Goal: Information Seeking & Learning: Check status

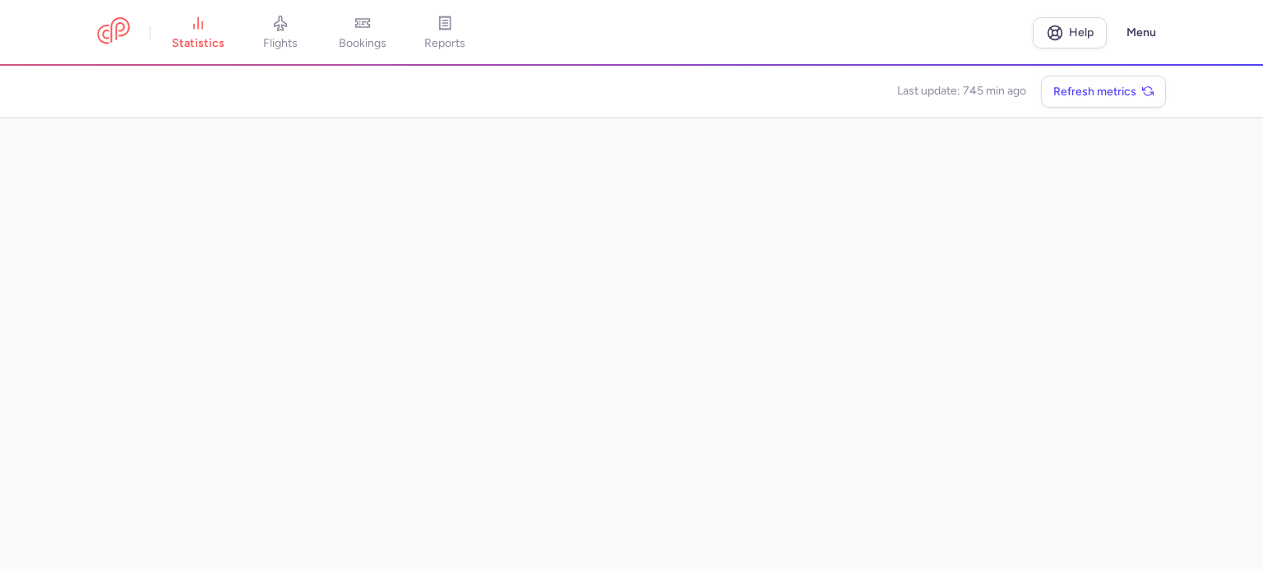
click at [299, 25] on link "flights" at bounding box center [280, 33] width 82 height 36
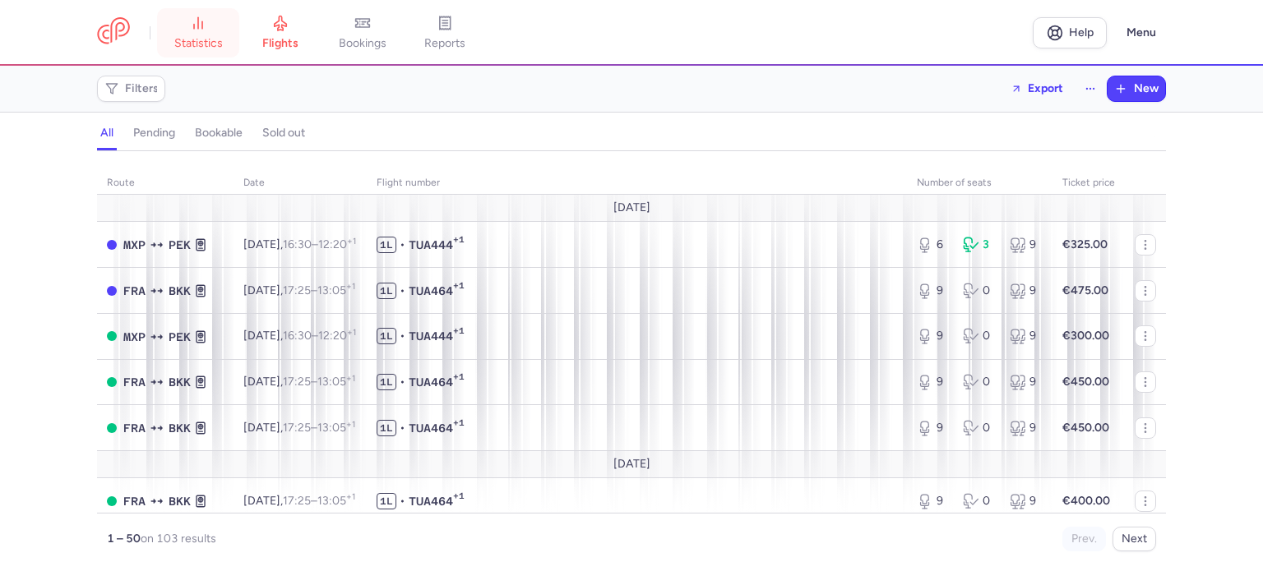
click at [204, 39] on span "statistics" at bounding box center [198, 43] width 49 height 15
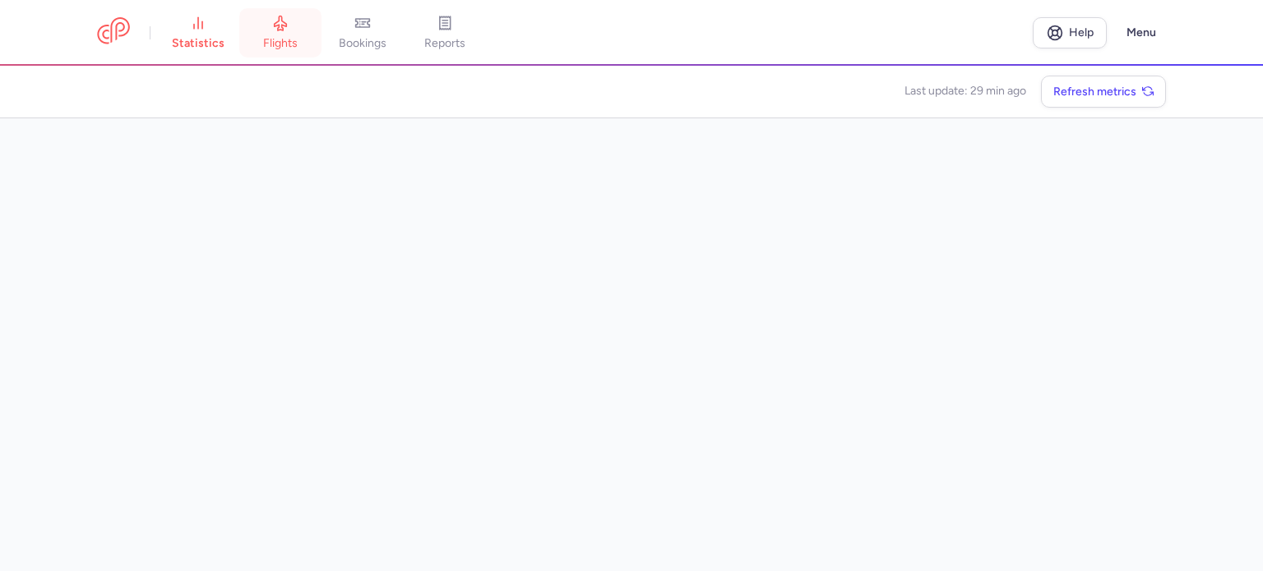
click at [297, 42] on span "flights" at bounding box center [280, 43] width 35 height 15
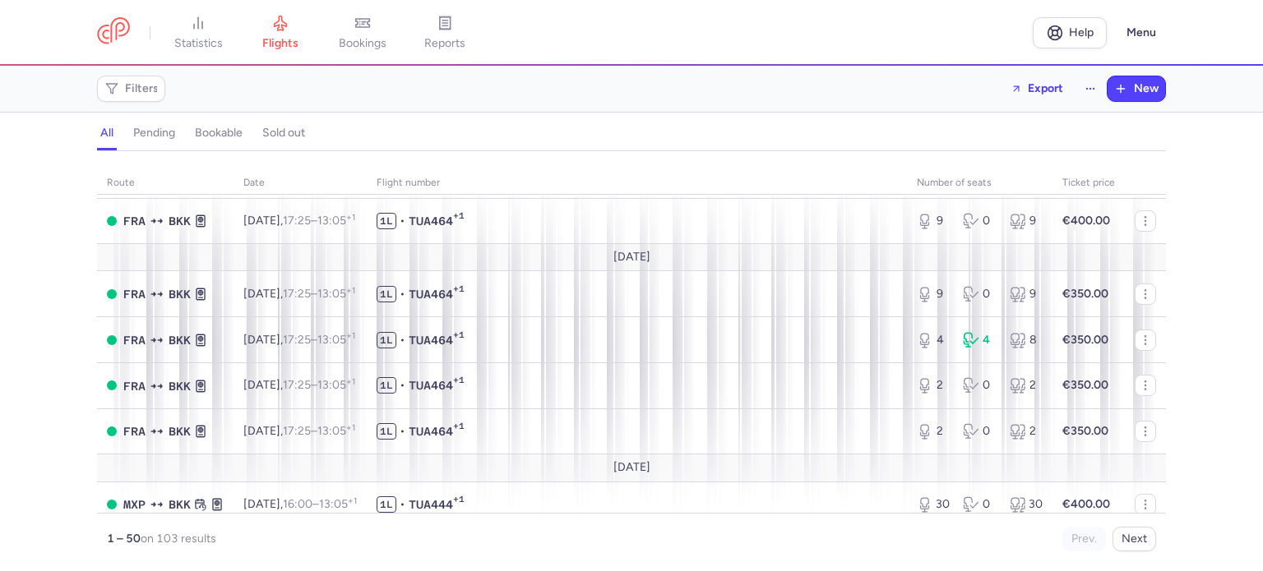
scroll to position [493, 0]
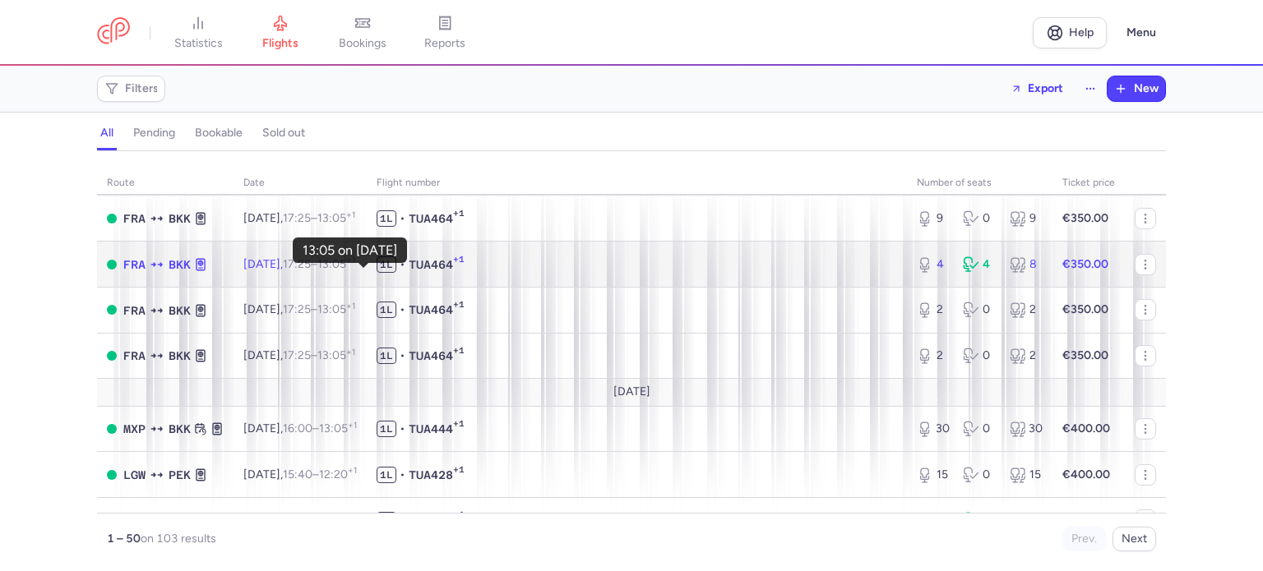
click at [349, 267] on time "13:05 +1" at bounding box center [336, 264] width 38 height 14
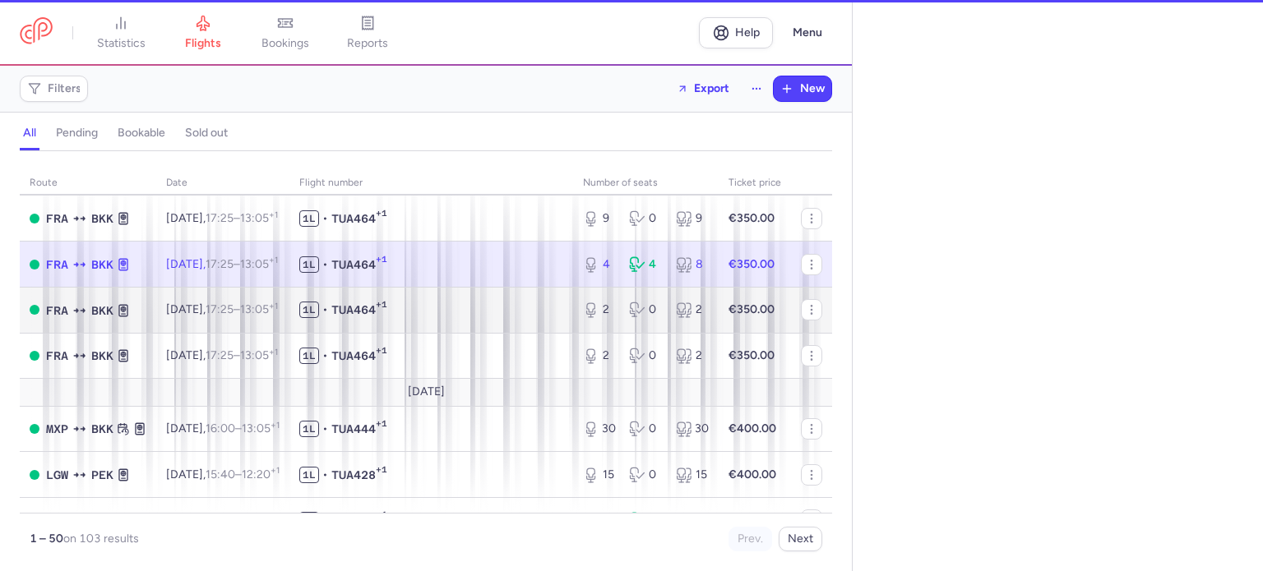
select select "days"
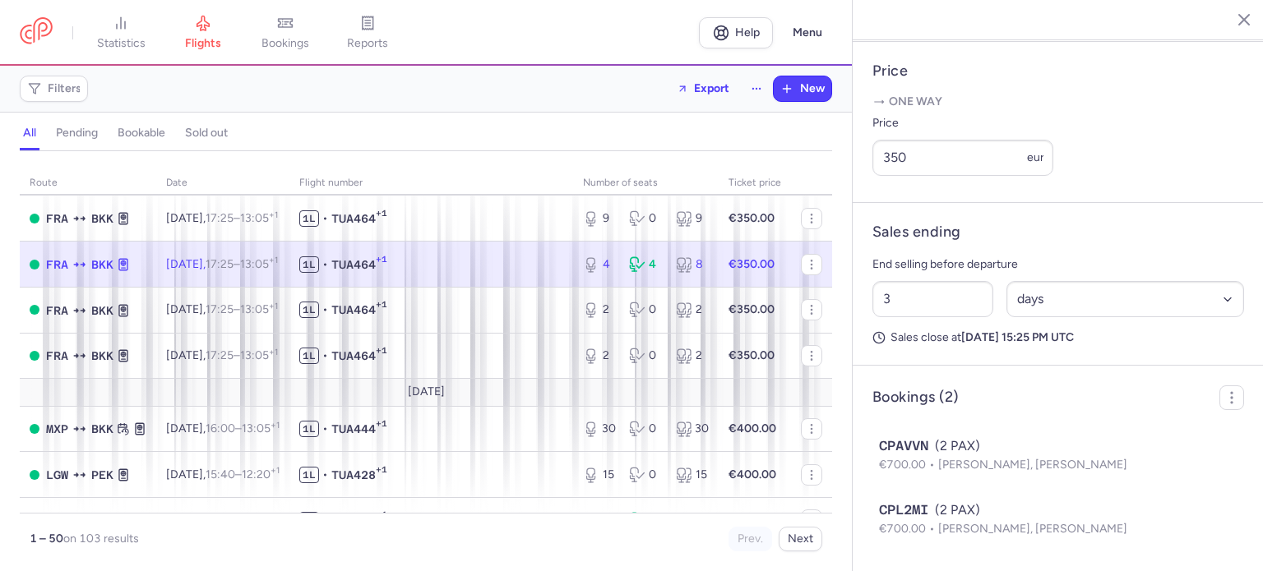
scroll to position [669, 0]
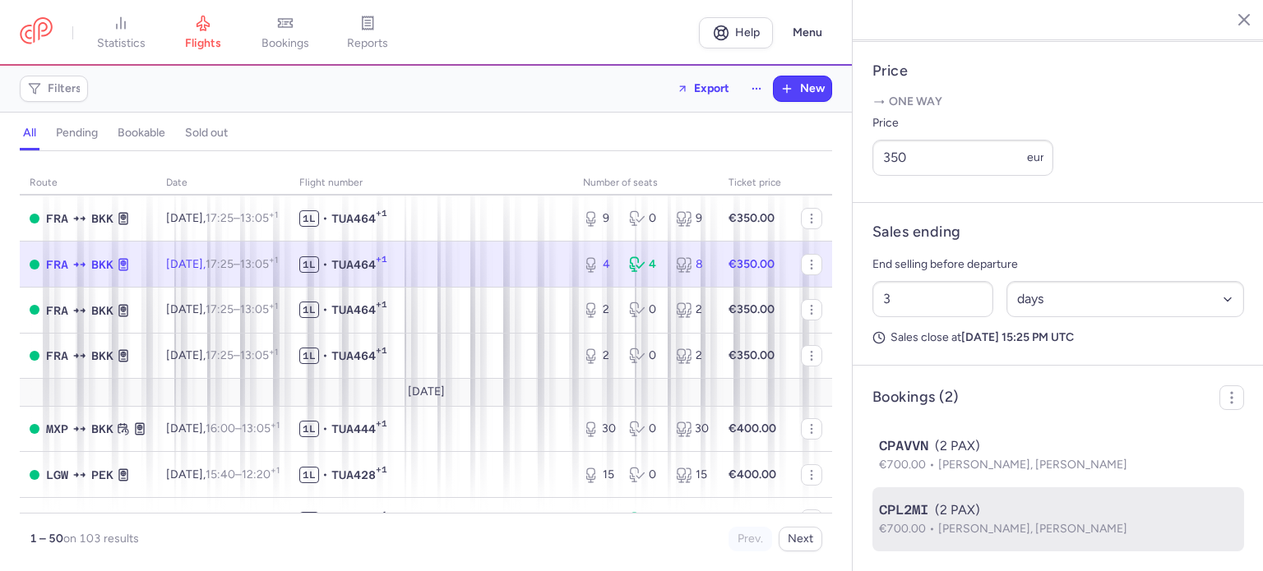
click at [1140, 538] on p "€700.00 [PERSON_NAME], [PERSON_NAME]" at bounding box center [1058, 529] width 359 height 18
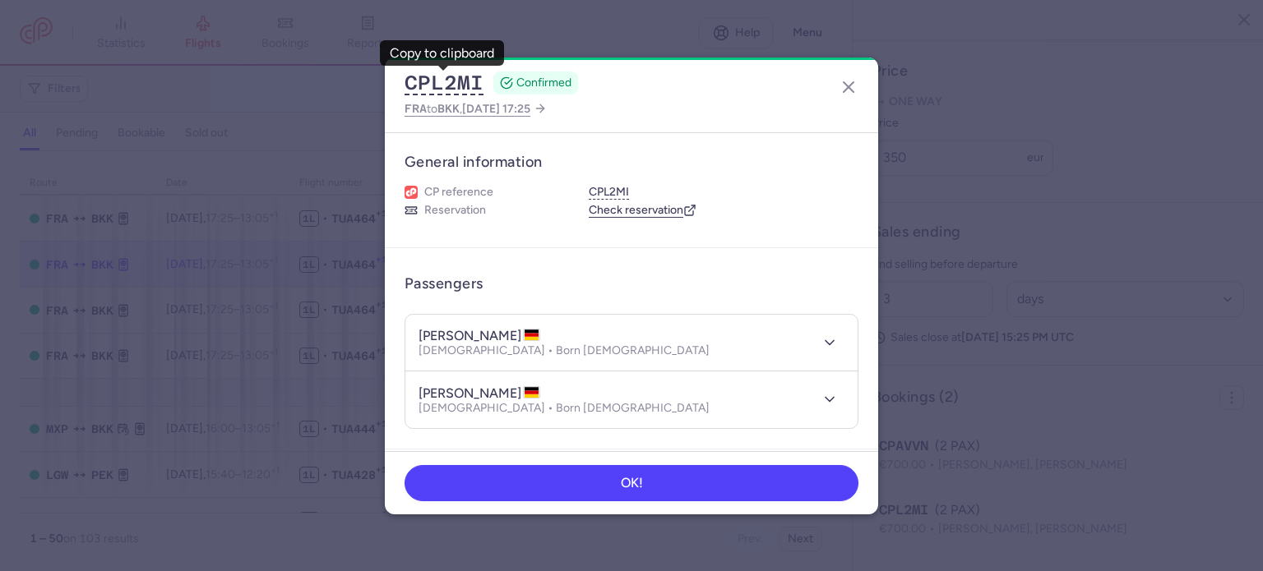
click at [487, 334] on h4 "[PERSON_NAME]" at bounding box center [480, 336] width 122 height 16
copy h4 "[PERSON_NAME]"
click at [533, 395] on h4 "[PERSON_NAME]" at bounding box center [480, 394] width 122 height 16
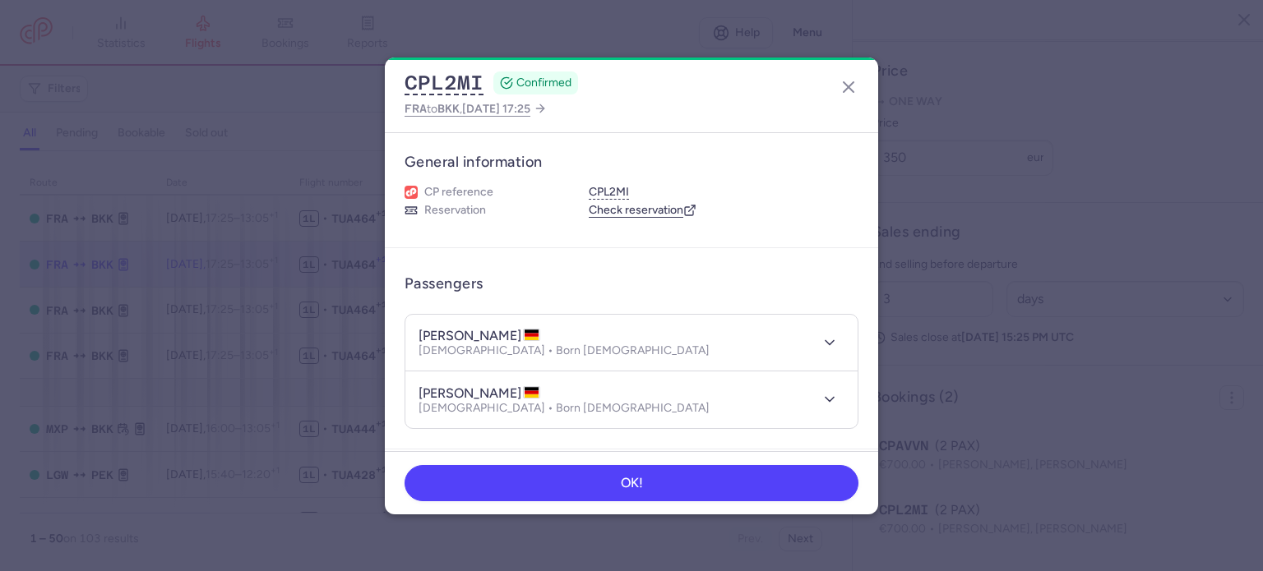
copy h4 "WINGENTER"
click at [440, 333] on h4 "[PERSON_NAME]" at bounding box center [480, 336] width 122 height 16
copy h4 "marina"
drag, startPoint x: 553, startPoint y: 350, endPoint x: 493, endPoint y: 351, distance: 59.2
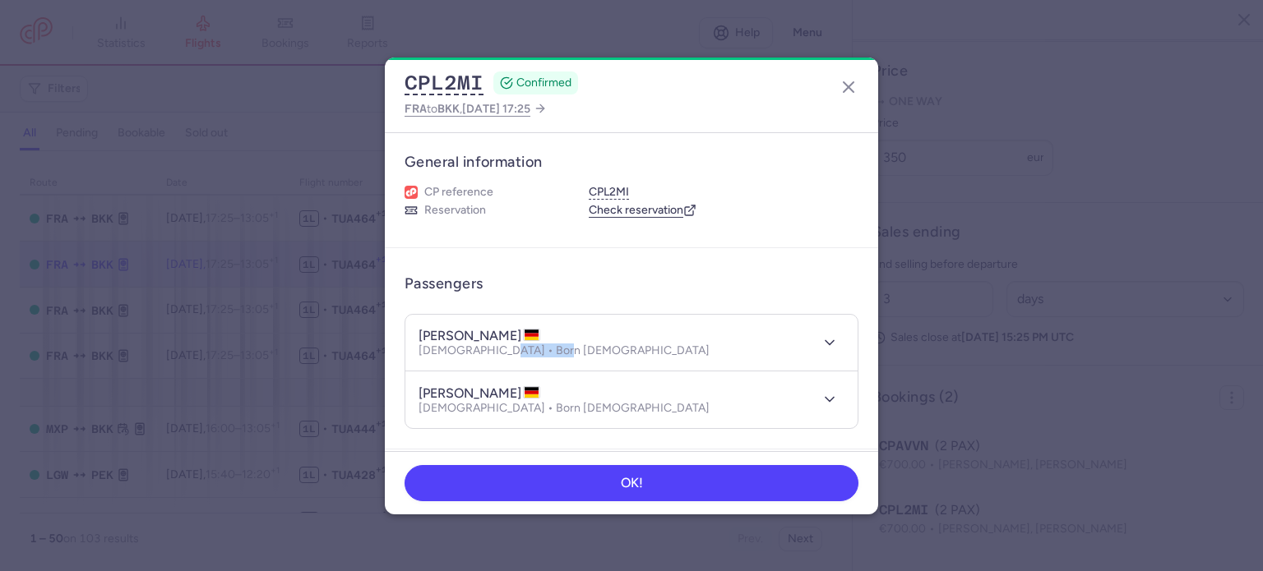
click at [493, 351] on div "[PERSON_NAME] [DEMOGRAPHIC_DATA] • Born [DEMOGRAPHIC_DATA]" at bounding box center [614, 343] width 390 height 30
copy p "[DATE]"
click at [530, 392] on h4 "[PERSON_NAME]" at bounding box center [480, 394] width 122 height 16
click at [441, 391] on h4 "[PERSON_NAME]" at bounding box center [480, 394] width 122 height 16
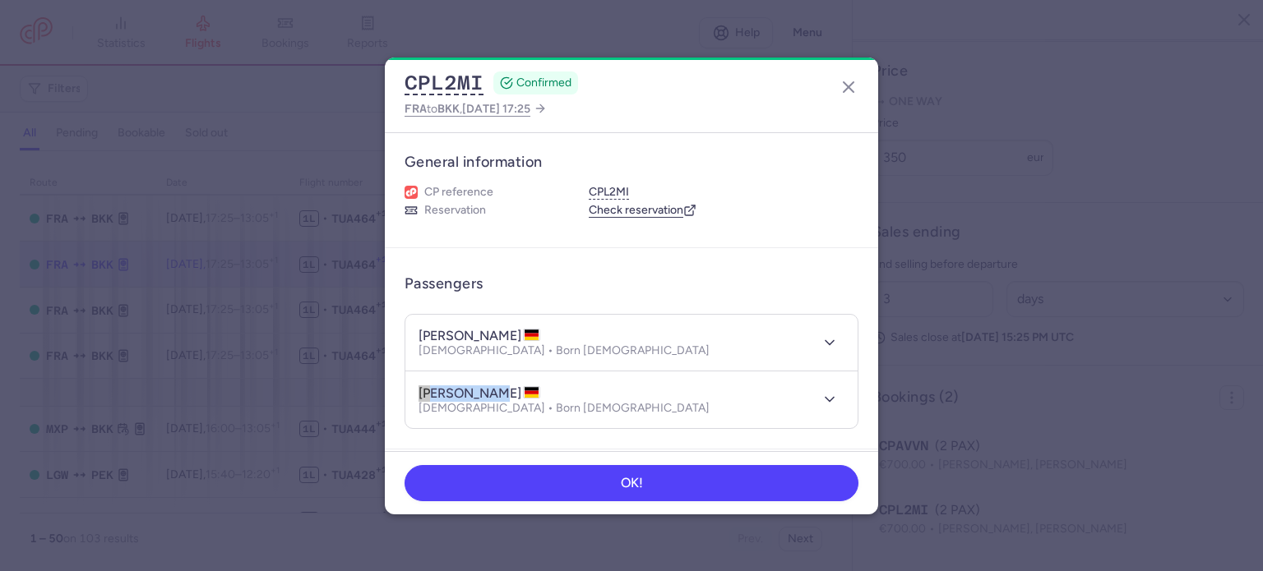
click at [441, 391] on h4 "[PERSON_NAME]" at bounding box center [480, 394] width 122 height 16
copy h4 "[PERSON_NAME]"
drag, startPoint x: 553, startPoint y: 407, endPoint x: 483, endPoint y: 420, distance: 70.3
click at [483, 420] on header "[PERSON_NAME] [DEMOGRAPHIC_DATA] • Born [DEMOGRAPHIC_DATA]" at bounding box center [631, 400] width 452 height 57
copy p "[DATE]"
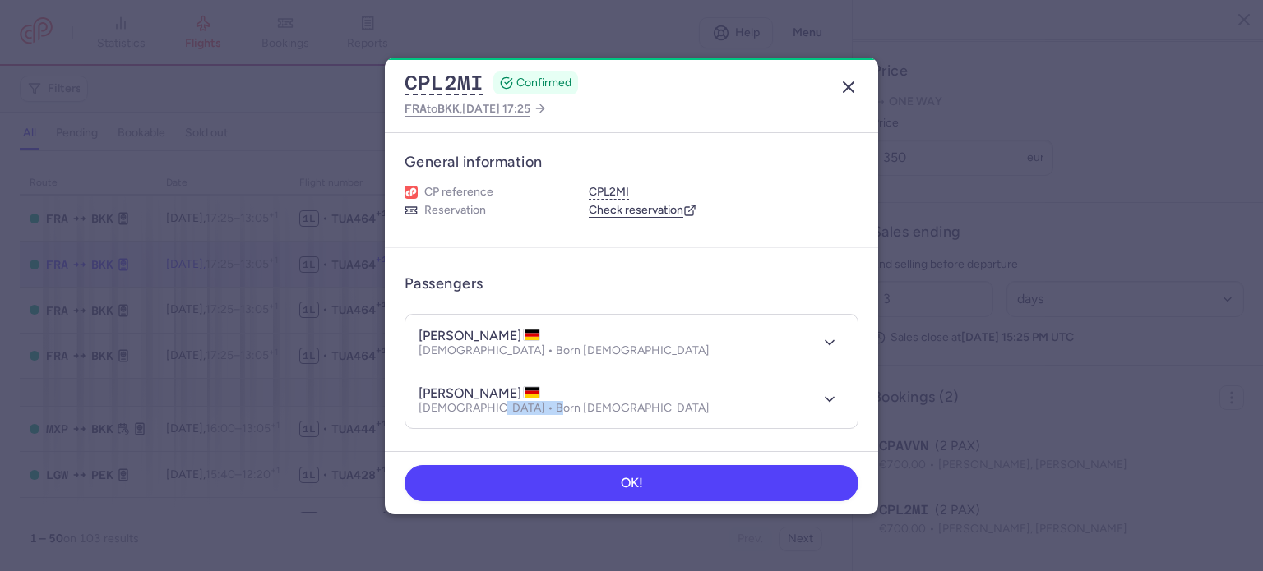
click at [845, 88] on icon "button" at bounding box center [849, 87] width 20 height 20
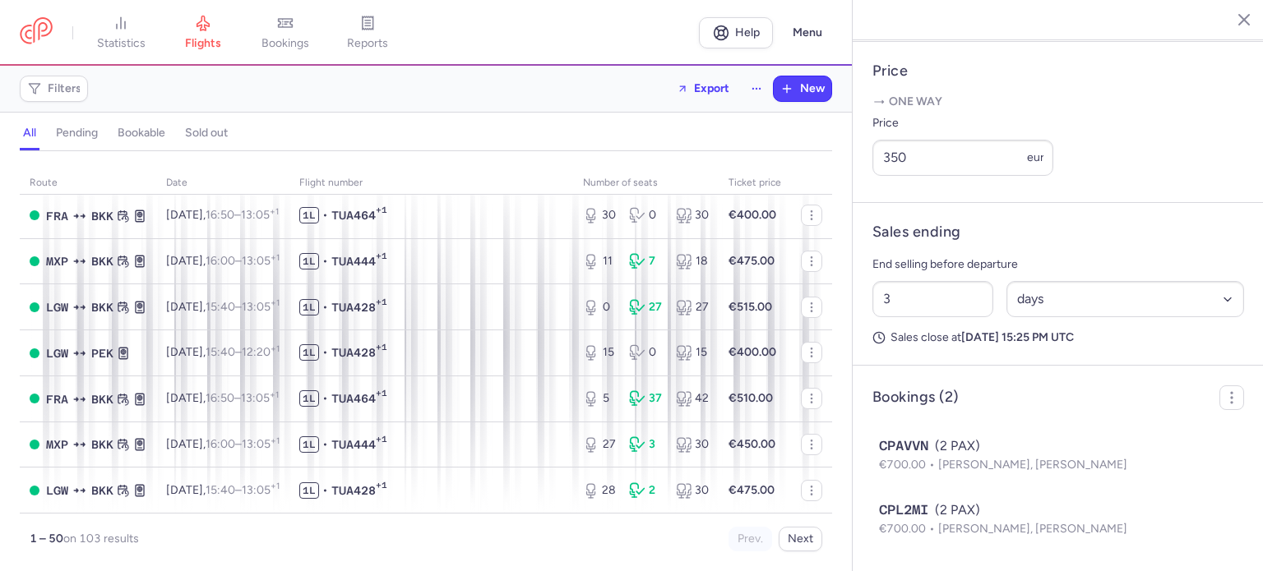
scroll to position [1973, 0]
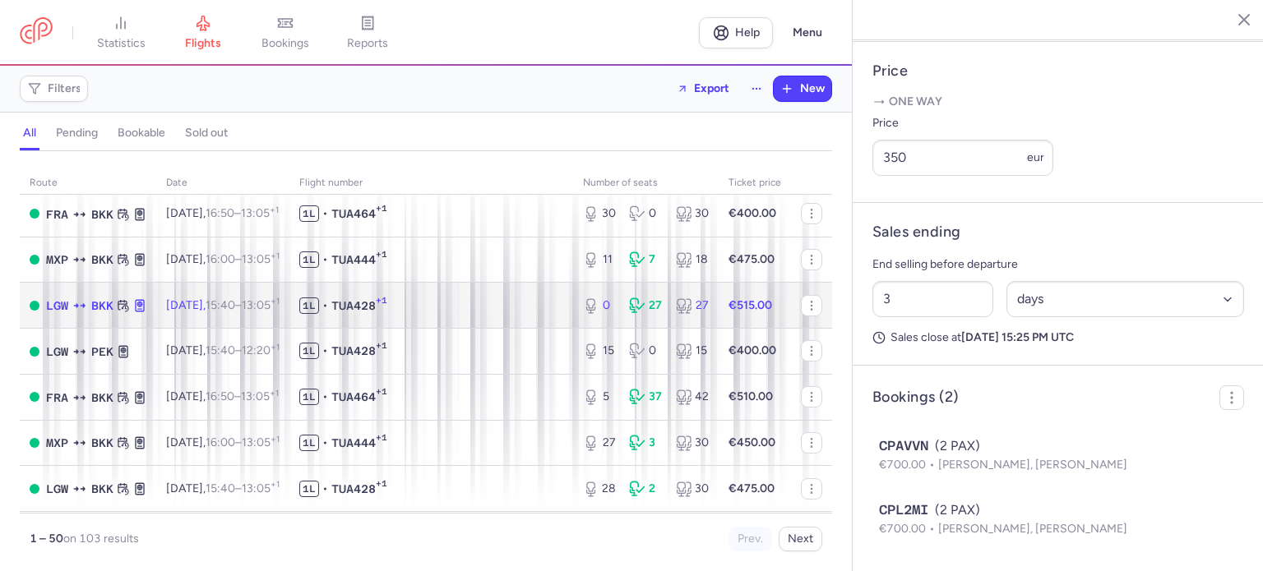
click at [211, 312] on span "[DATE] 15:40 – 13:05 +1" at bounding box center [222, 305] width 113 height 14
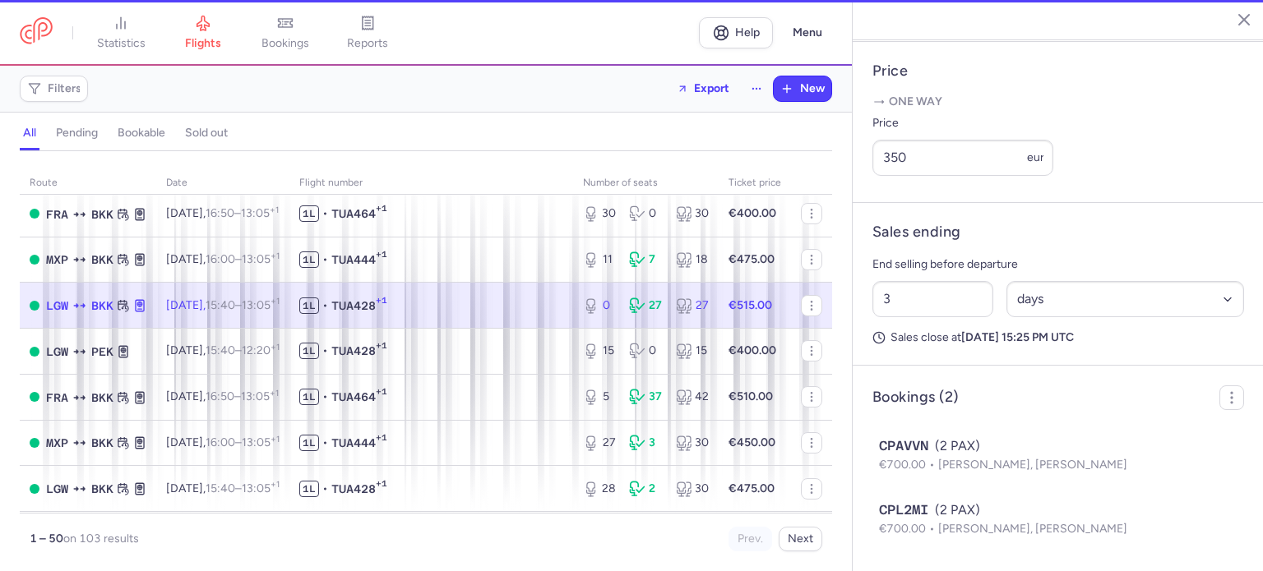
type input "0"
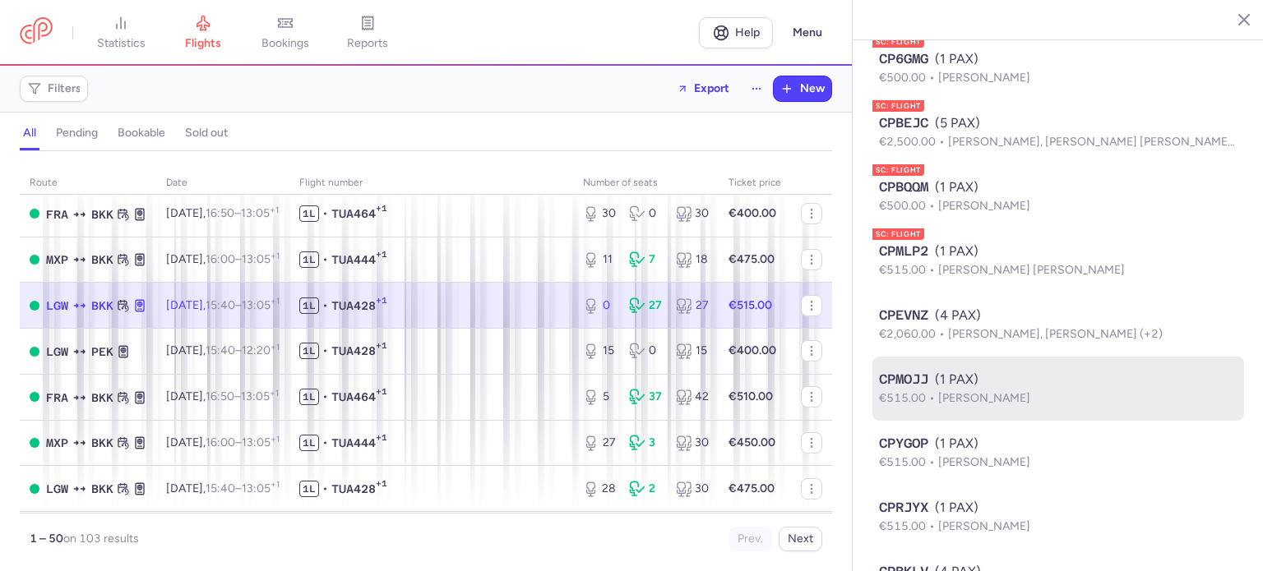
scroll to position [1438, 0]
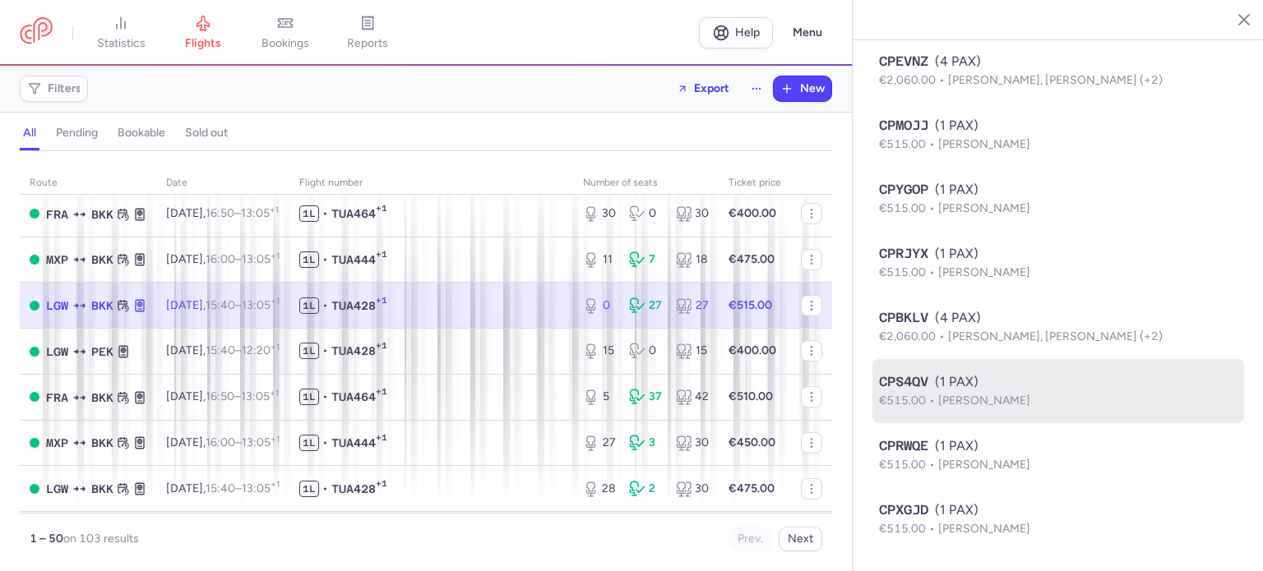
click at [1030, 406] on span "[PERSON_NAME]" at bounding box center [984, 401] width 92 height 14
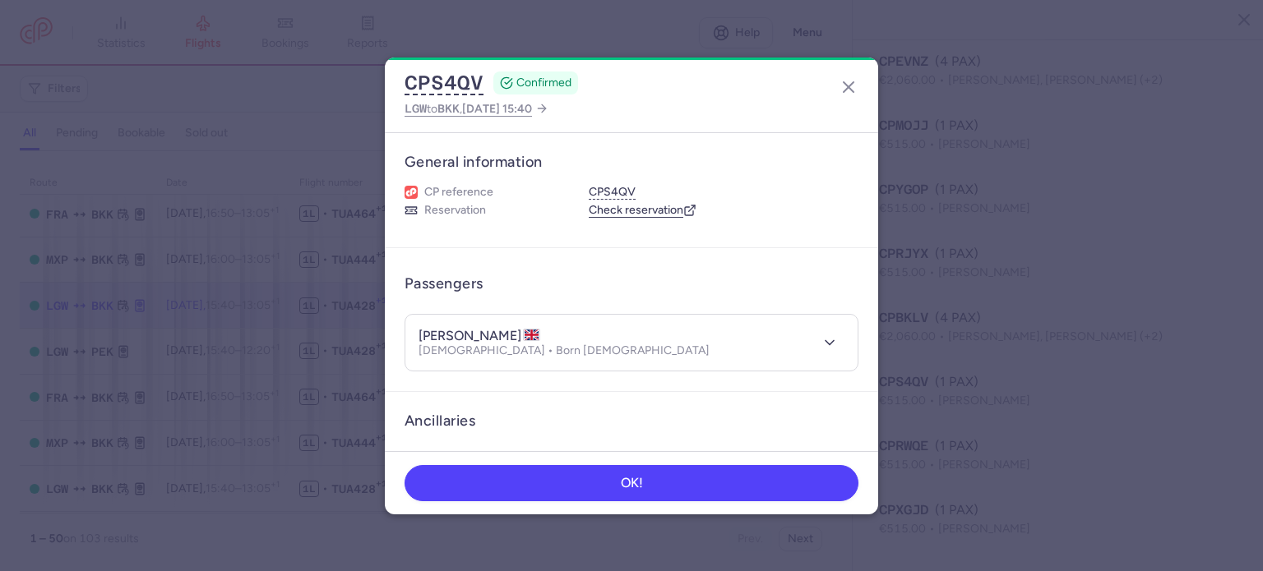
click at [518, 331] on h4 "[PERSON_NAME]" at bounding box center [480, 336] width 122 height 16
copy h4 "[PERSON_NAME]"
click at [442, 335] on h4 "[PERSON_NAME]" at bounding box center [480, 336] width 122 height 16
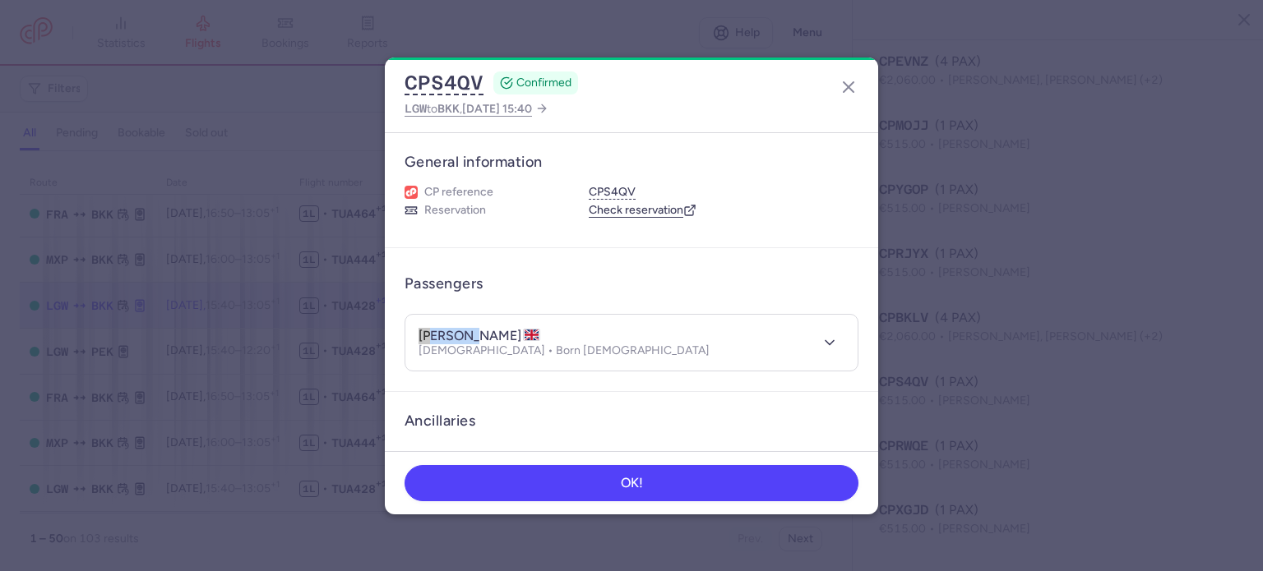
copy h4 "[PERSON_NAME]"
drag, startPoint x: 541, startPoint y: 355, endPoint x: 483, endPoint y: 362, distance: 58.8
click at [483, 362] on header "[PERSON_NAME] [DEMOGRAPHIC_DATA] • Born [DEMOGRAPHIC_DATA]" at bounding box center [631, 343] width 452 height 57
copy p "[DATE]"
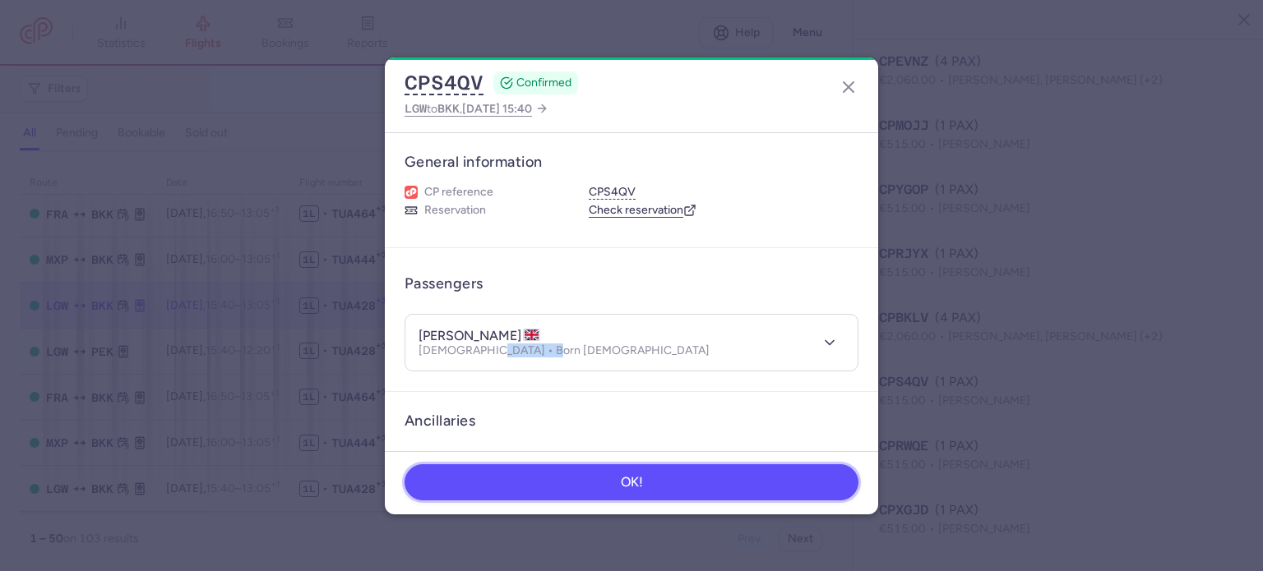
click at [638, 488] on span "OK!" at bounding box center [632, 482] width 22 height 15
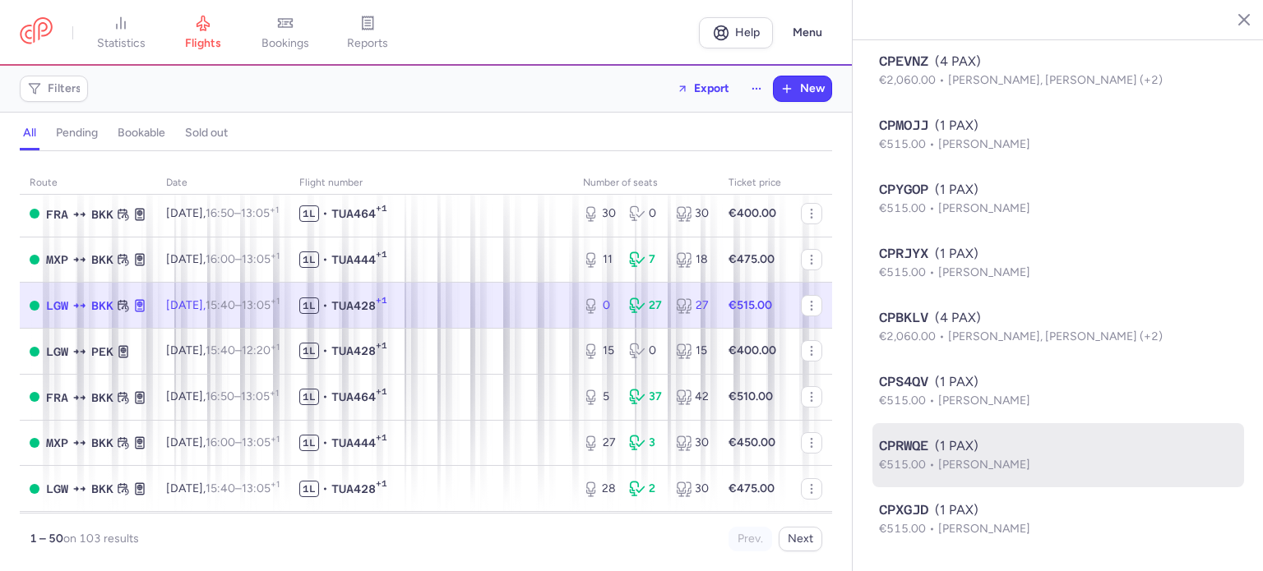
click at [974, 453] on div "CPRWQE (1 PAX)" at bounding box center [1058, 447] width 359 height 20
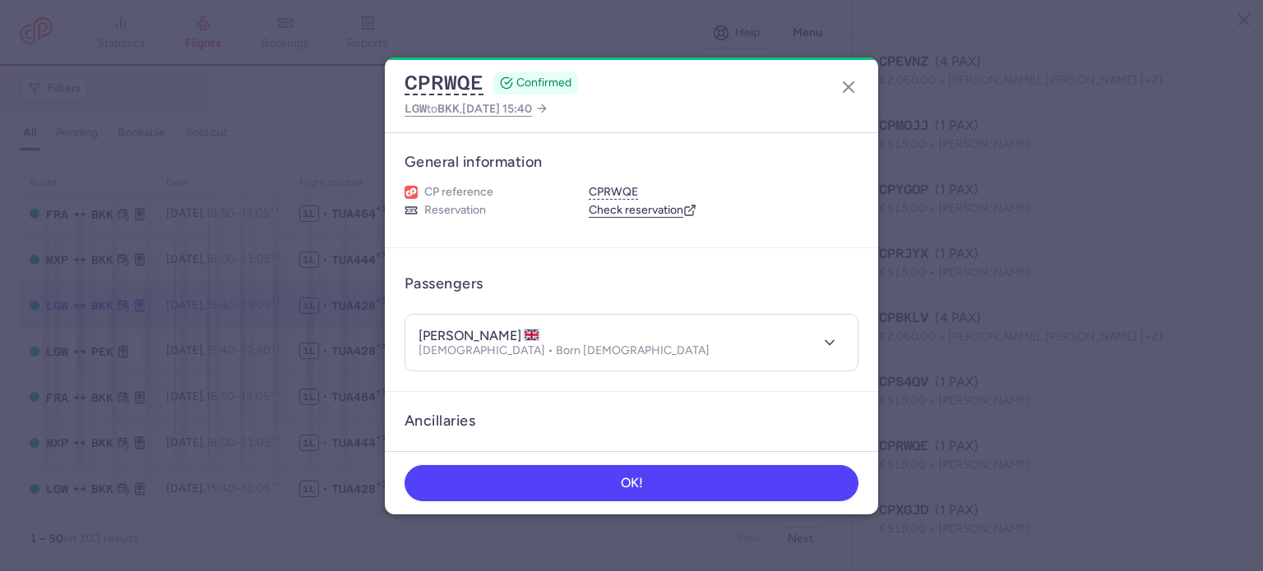
click at [468, 331] on h4 "[PERSON_NAME]" at bounding box center [480, 336] width 122 height 16
copy h4 "[PERSON_NAME]"
click at [438, 332] on h4 "[PERSON_NAME]" at bounding box center [480, 336] width 122 height 16
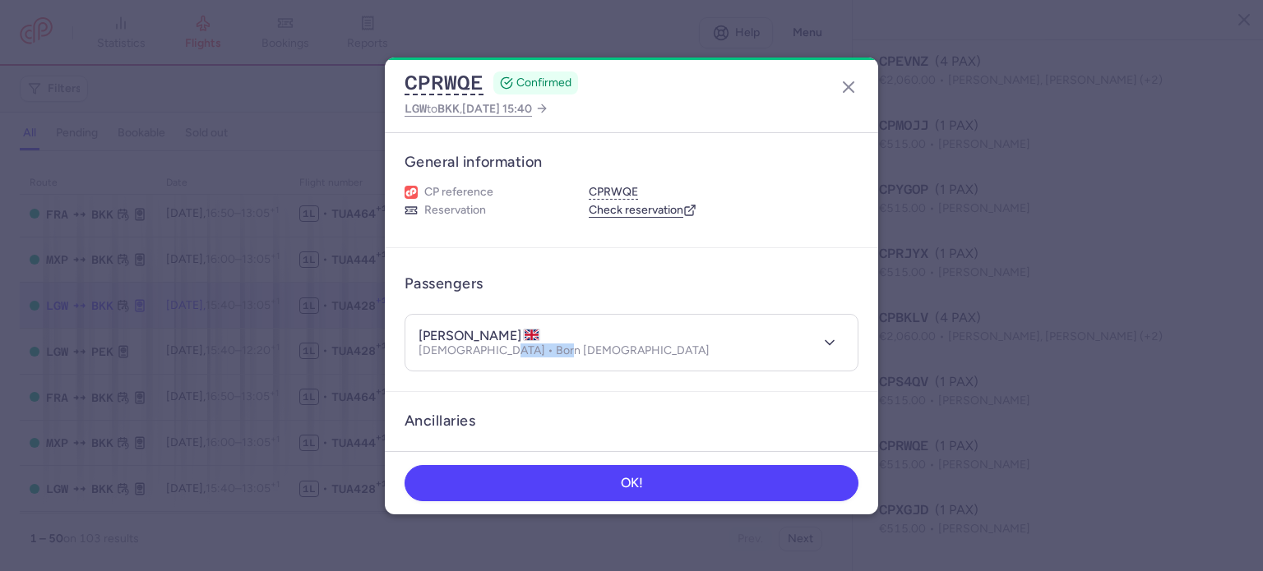
drag, startPoint x: 560, startPoint y: 347, endPoint x: 495, endPoint y: 358, distance: 65.8
click at [495, 358] on header "[PERSON_NAME] [DEMOGRAPHIC_DATA] • Born [DEMOGRAPHIC_DATA]" at bounding box center [631, 343] width 452 height 57
click at [849, 88] on line "button" at bounding box center [849, 87] width 10 height 10
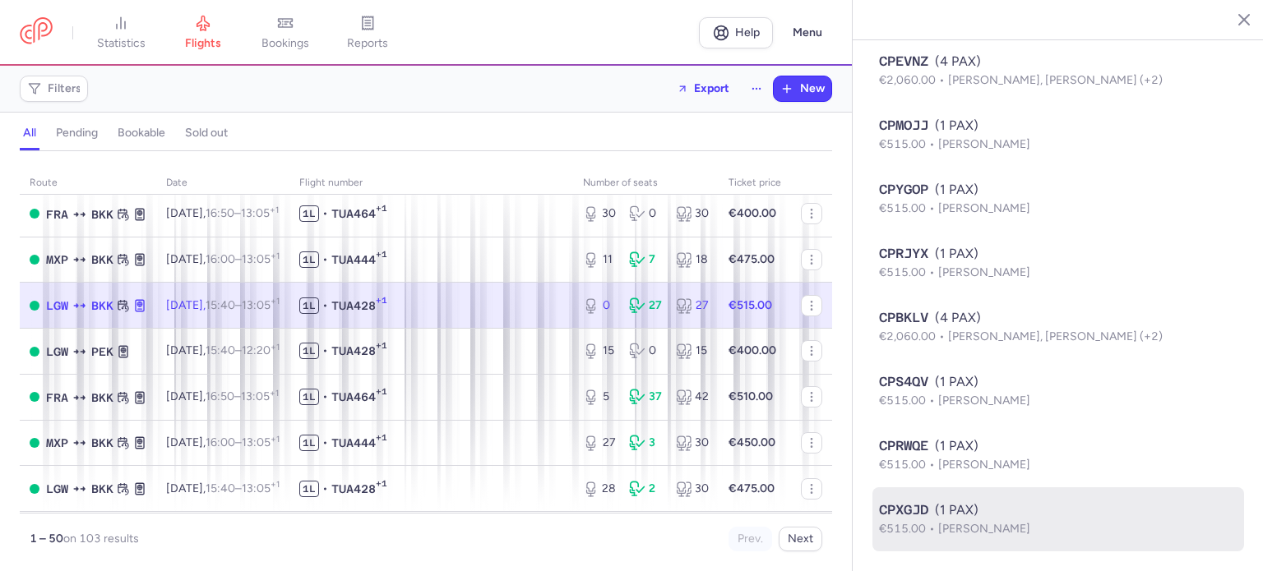
click at [954, 528] on span "[PERSON_NAME]" at bounding box center [984, 529] width 92 height 14
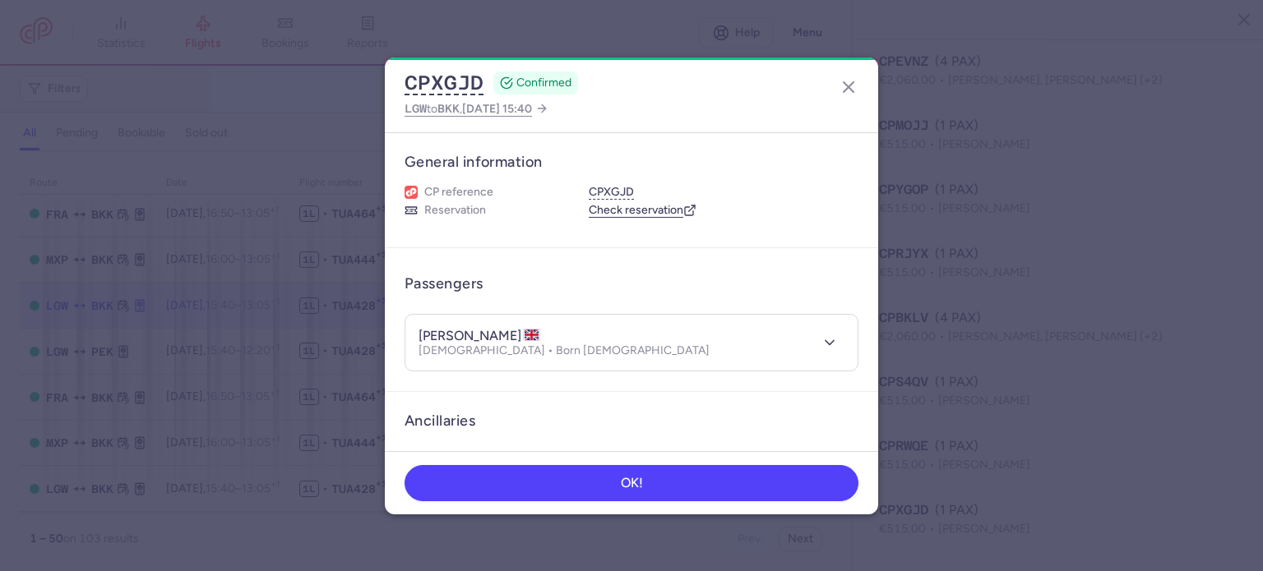
click at [493, 335] on h4 "[PERSON_NAME]" at bounding box center [480, 336] width 122 height 16
click at [445, 337] on h4 "[PERSON_NAME]" at bounding box center [480, 336] width 122 height 16
drag, startPoint x: 549, startPoint y: 348, endPoint x: 483, endPoint y: 353, distance: 66.0
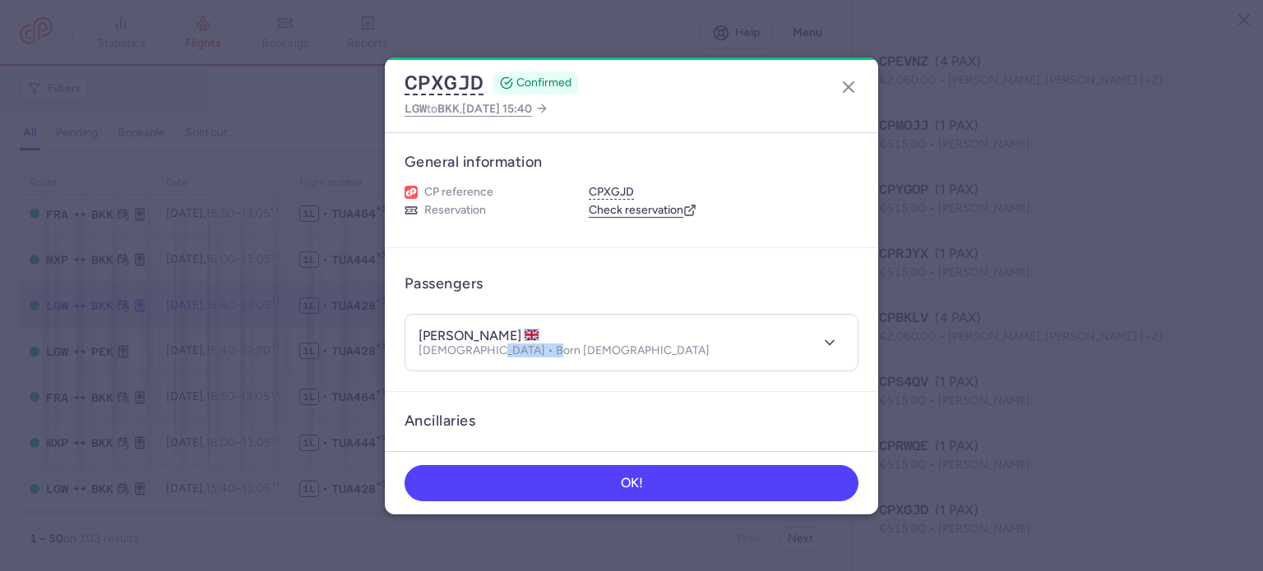
click at [483, 353] on p "[DEMOGRAPHIC_DATA] • Born [DEMOGRAPHIC_DATA]" at bounding box center [564, 351] width 291 height 13
click at [845, 86] on icon "button" at bounding box center [849, 87] width 20 height 20
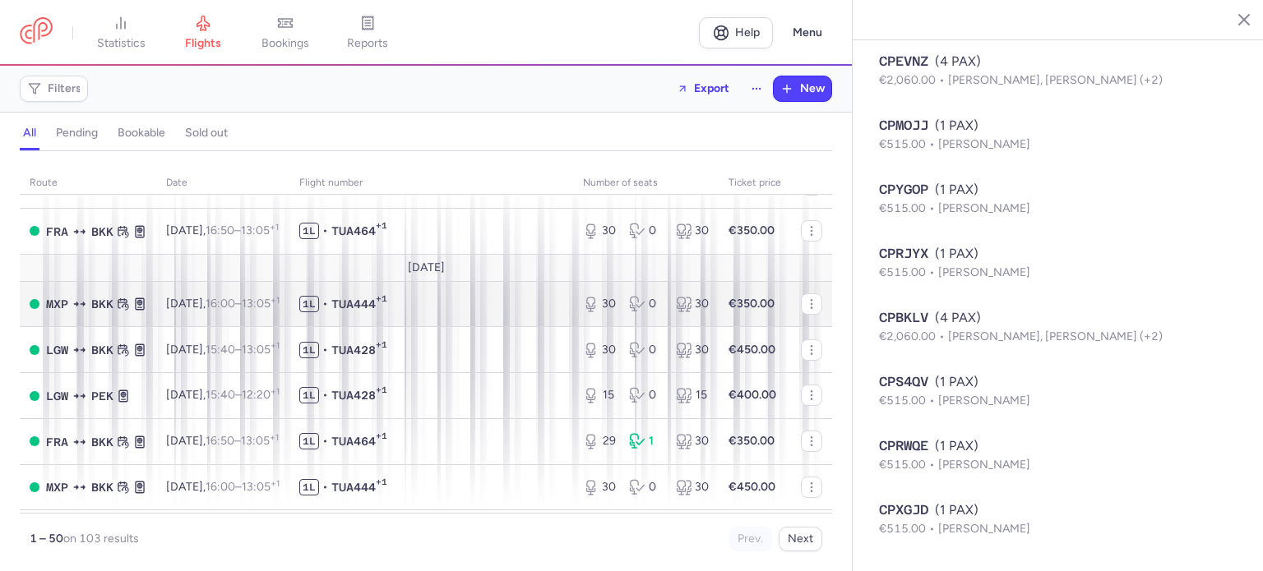
scroll to position [1645, 0]
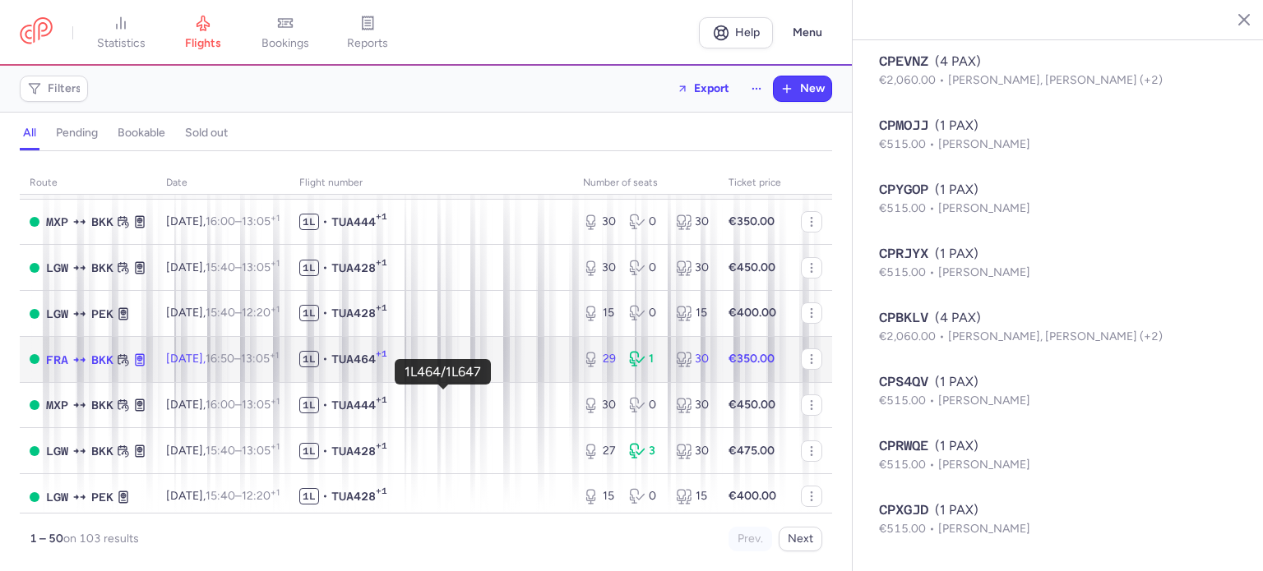
click at [432, 368] on span "1L • TUA464 +1" at bounding box center [431, 359] width 264 height 16
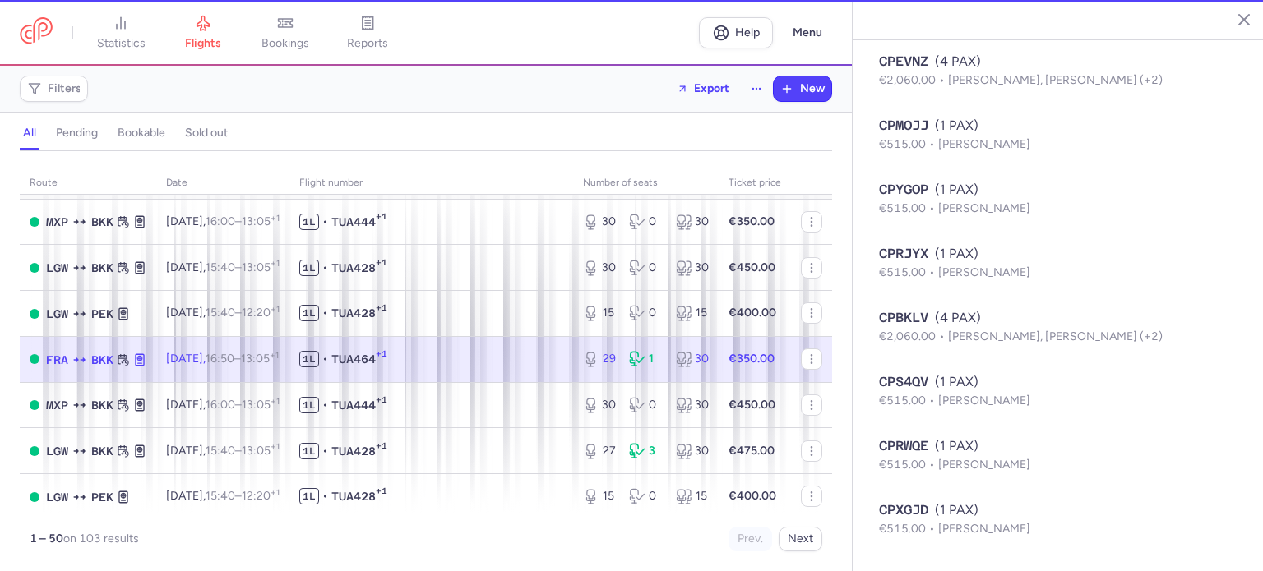
type input "29"
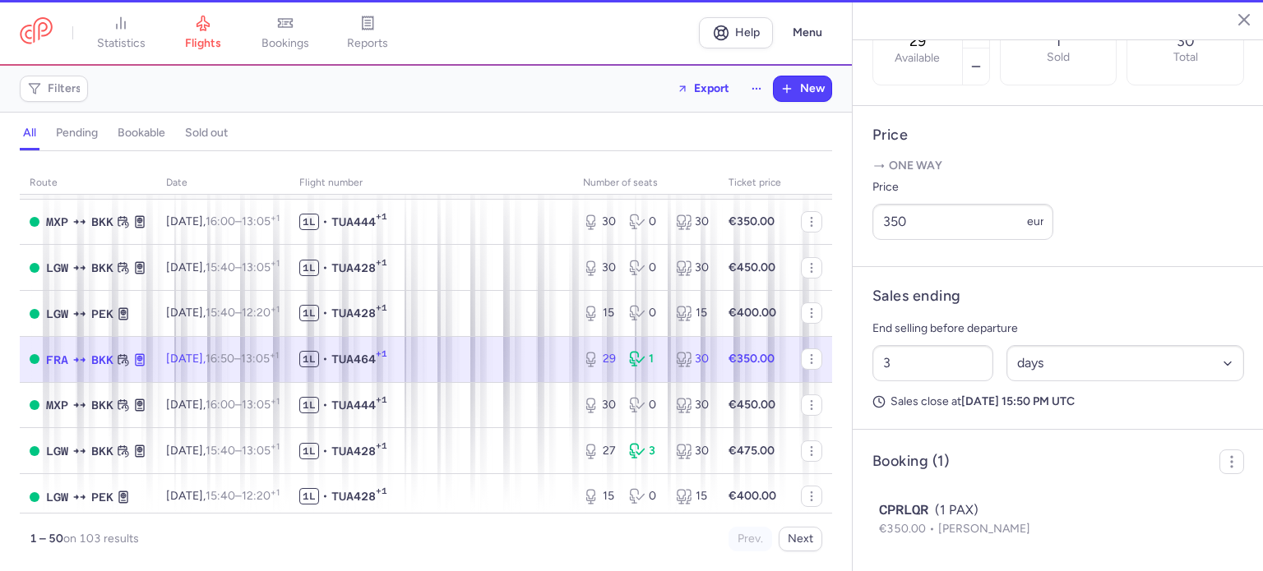
scroll to position [604, 0]
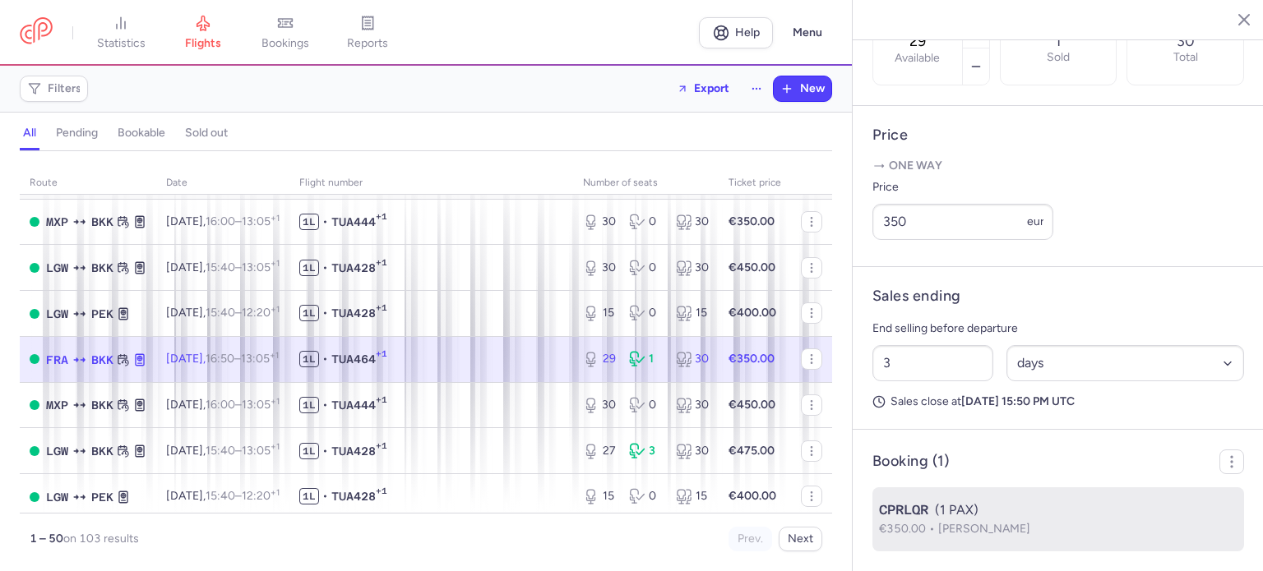
click at [1013, 522] on span "[PERSON_NAME]" at bounding box center [984, 529] width 92 height 14
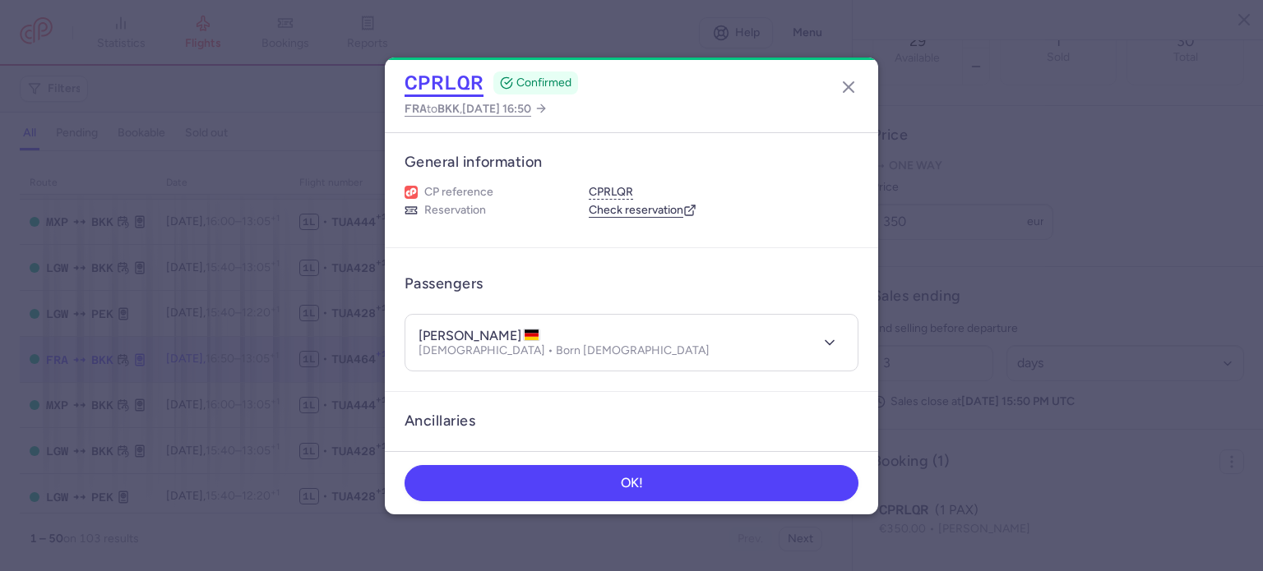
click at [445, 83] on button "CPRLQR" at bounding box center [444, 83] width 79 height 25
click at [856, 91] on icon "button" at bounding box center [849, 87] width 20 height 20
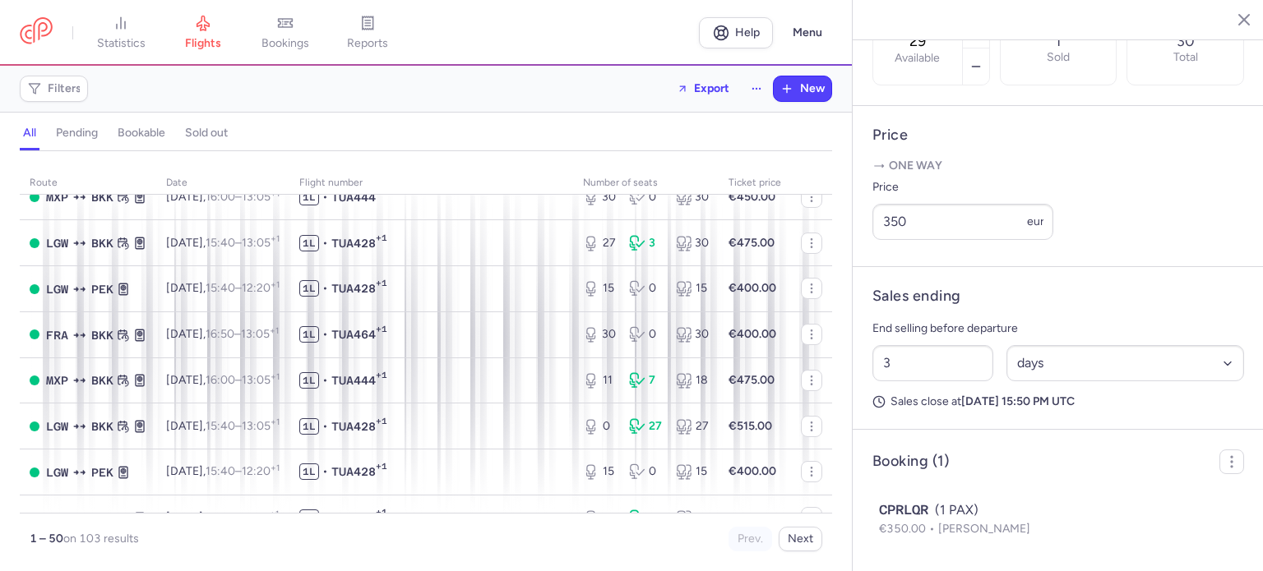
scroll to position [1891, 0]
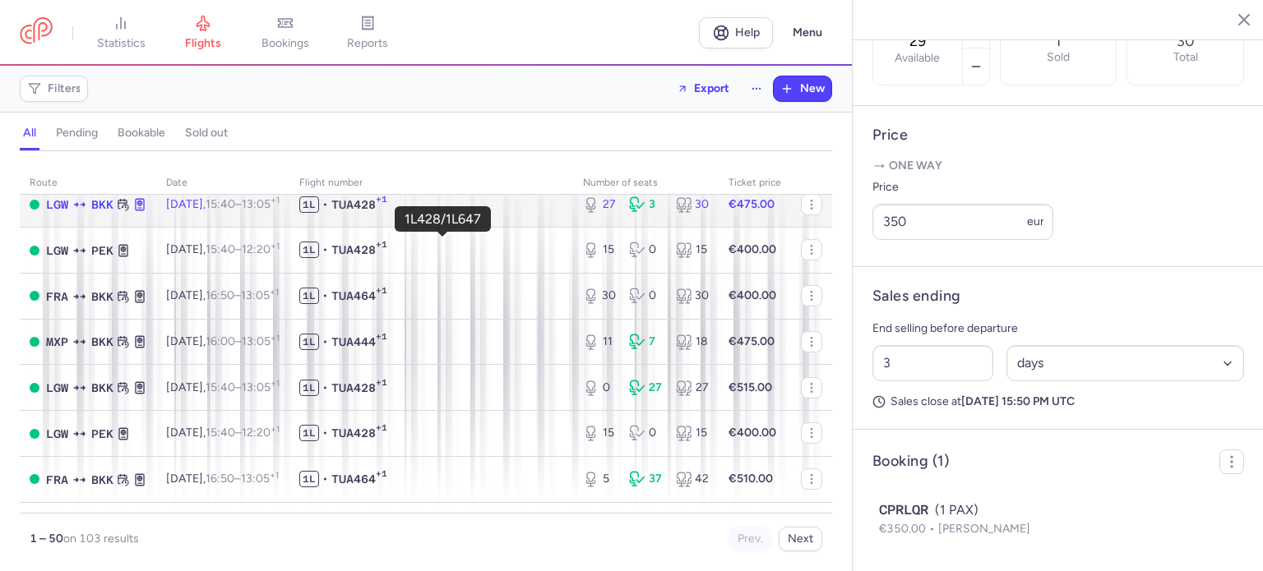
click at [517, 213] on span "1L • TUA428 +1" at bounding box center [431, 205] width 264 height 16
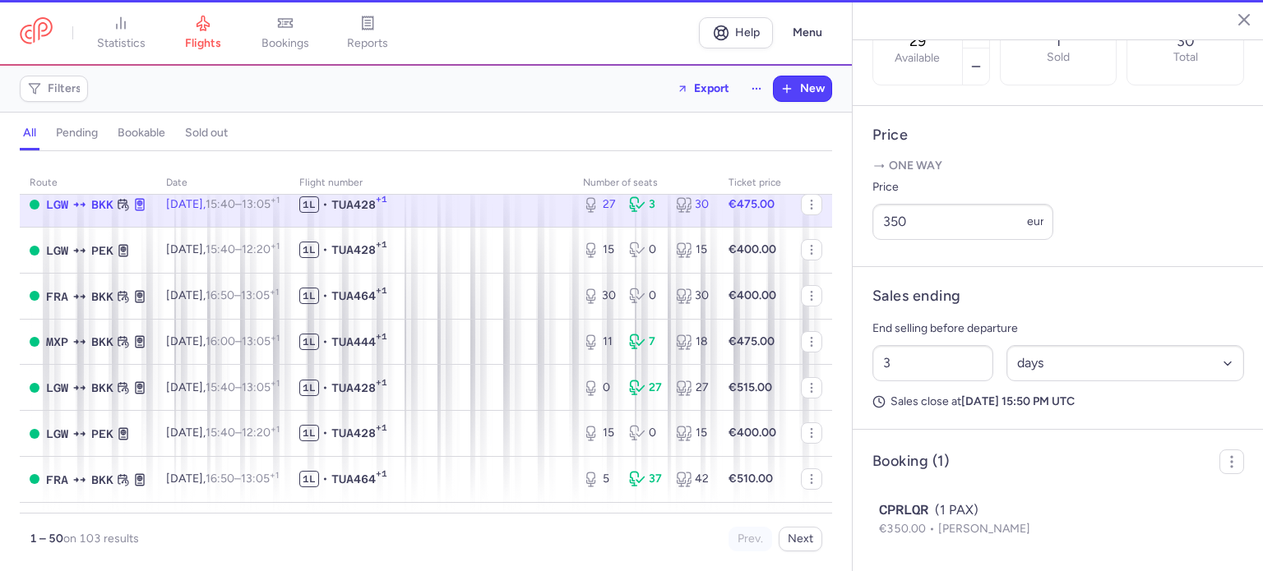
type input "27"
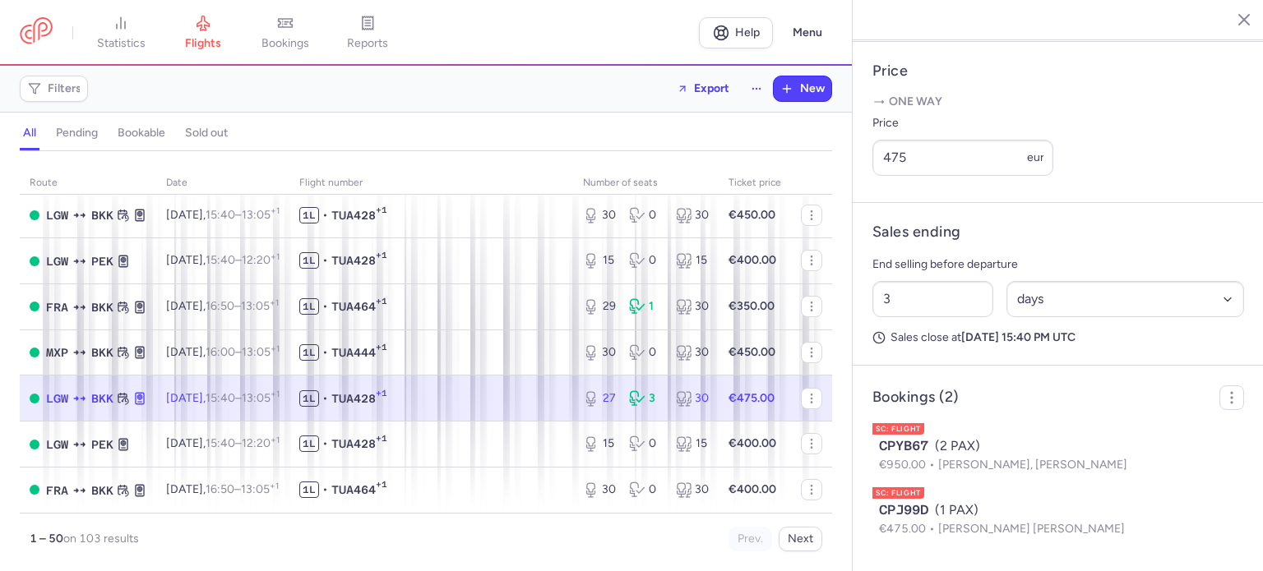
scroll to position [1809, 0]
